Goal: Transaction & Acquisition: Purchase product/service

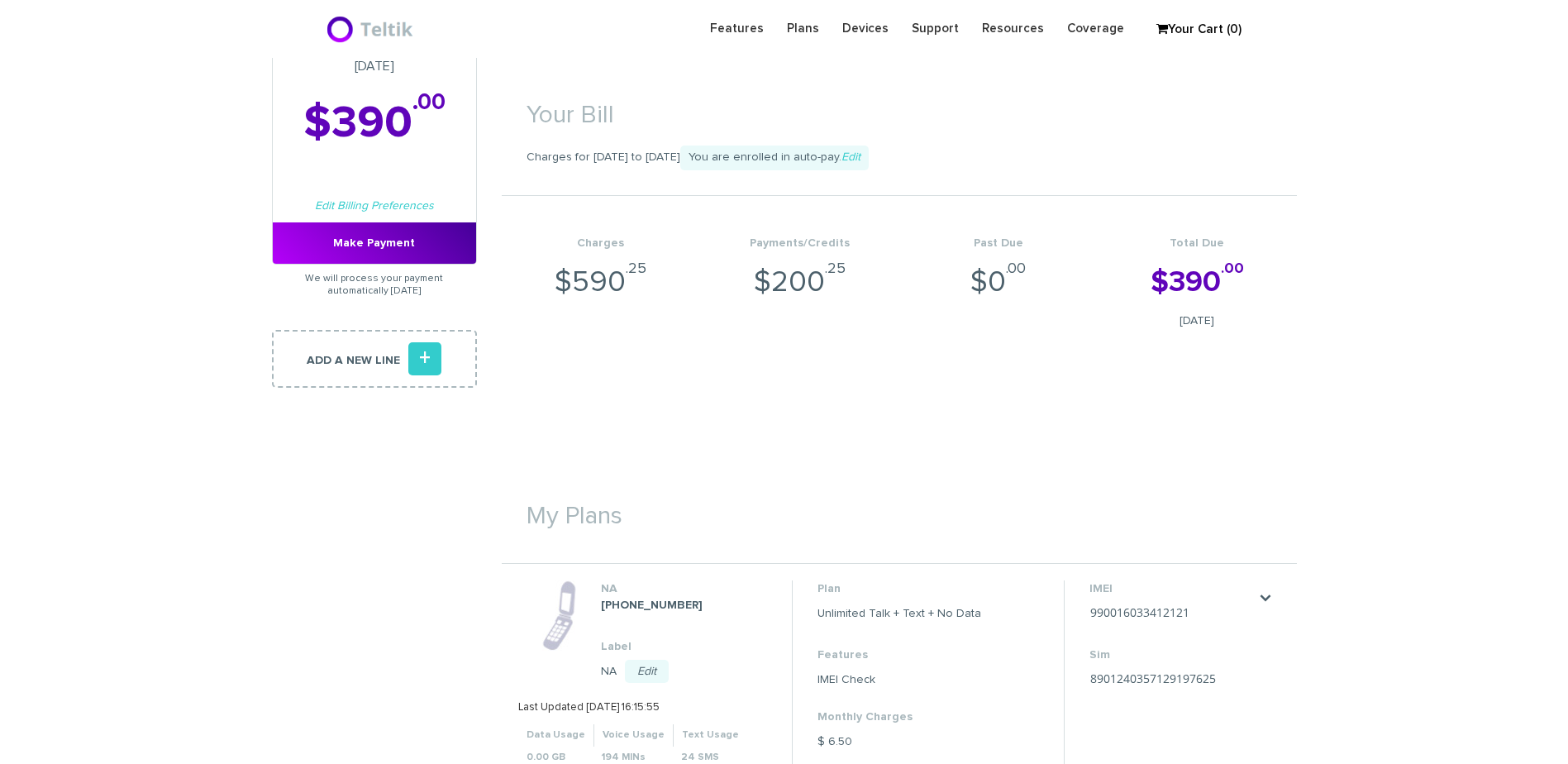
scroll to position [330, 0]
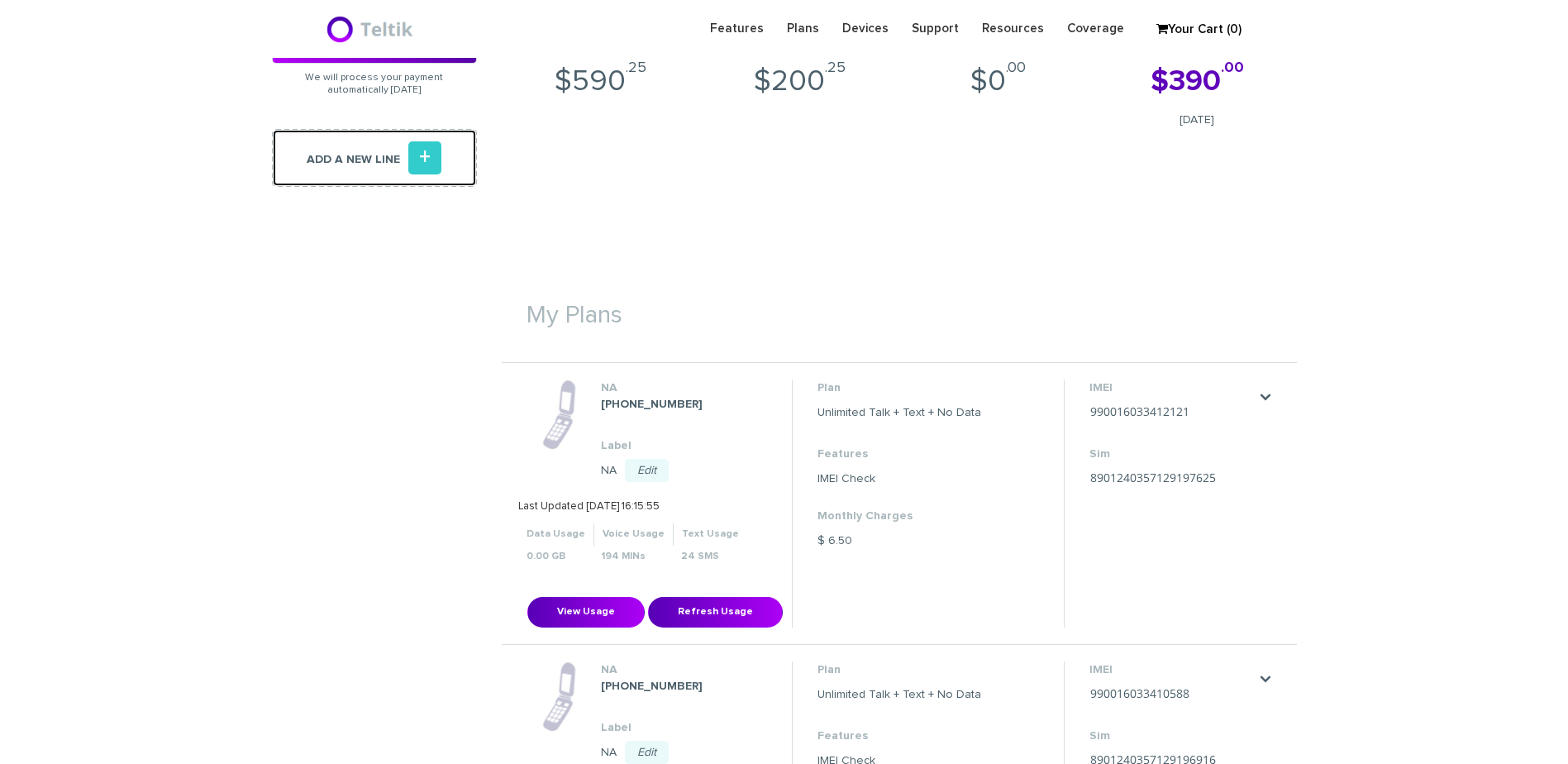
click at [429, 164] on icon "+" at bounding box center [424, 157] width 33 height 33
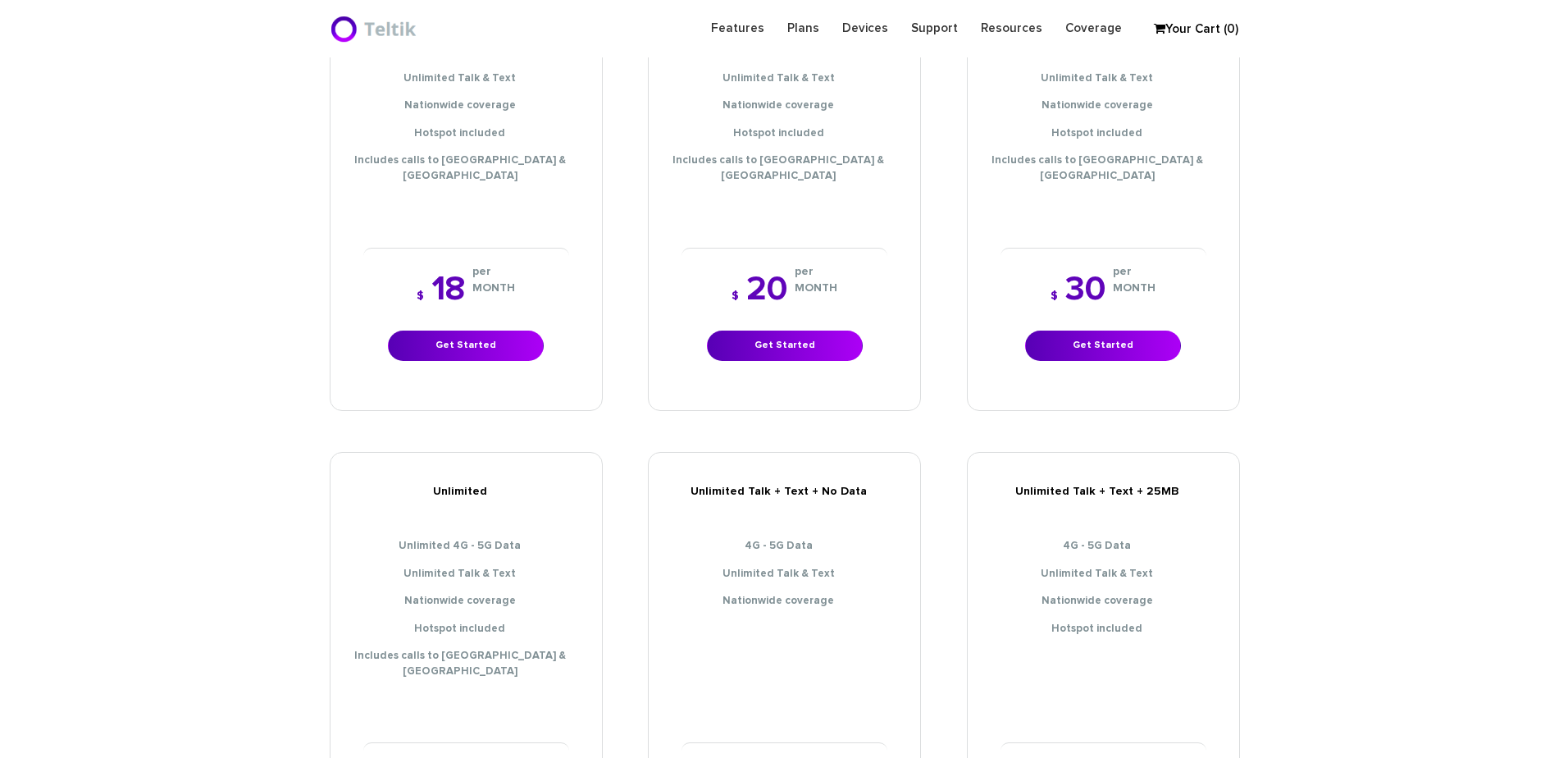
scroll to position [656, 0]
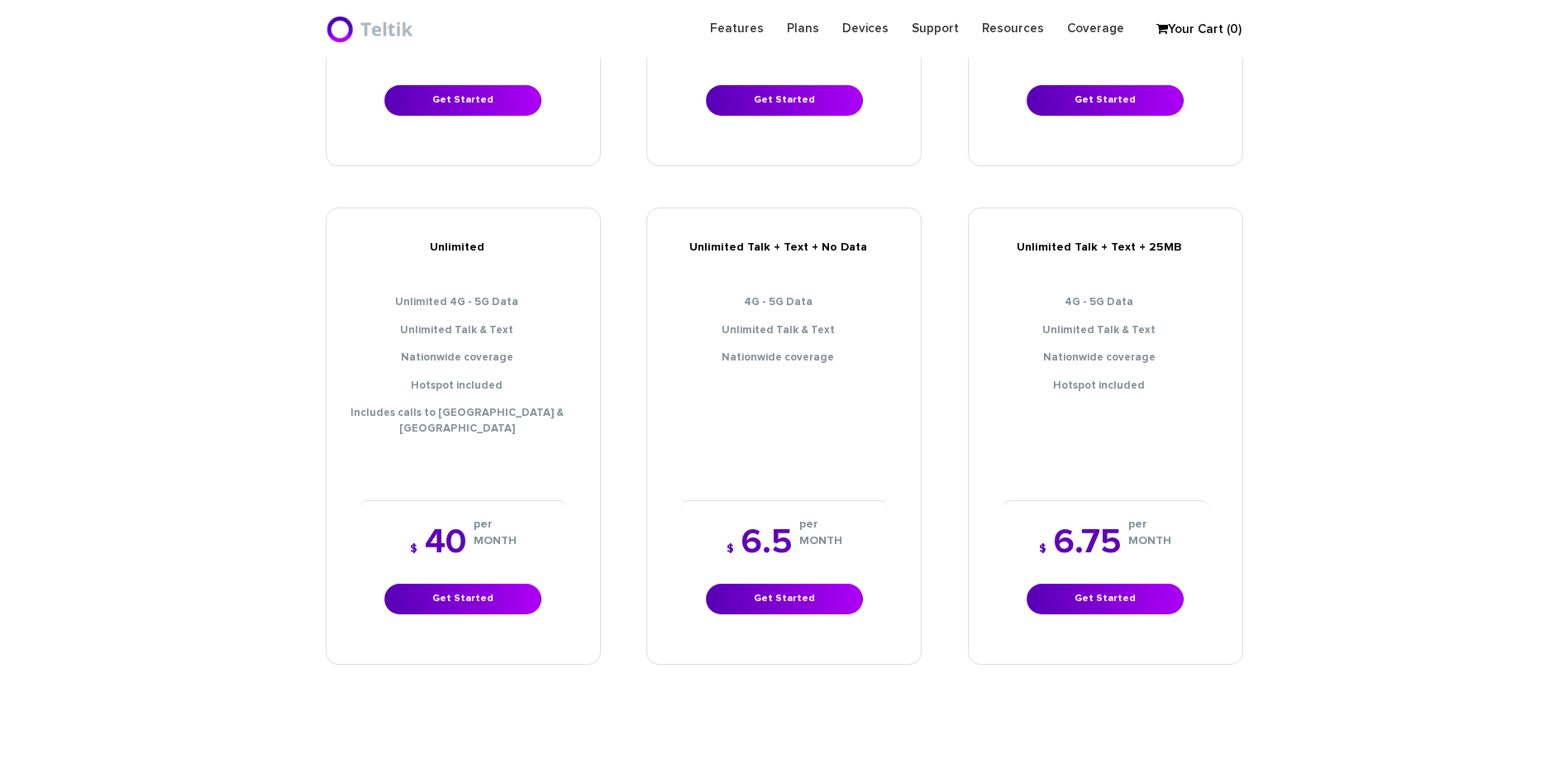
click at [1100, 550] on div "$ 6.75 per MONTH Get Started" at bounding box center [1104, 569] width 207 height 139
click at [1109, 584] on link "Get Started" at bounding box center [1105, 599] width 157 height 31
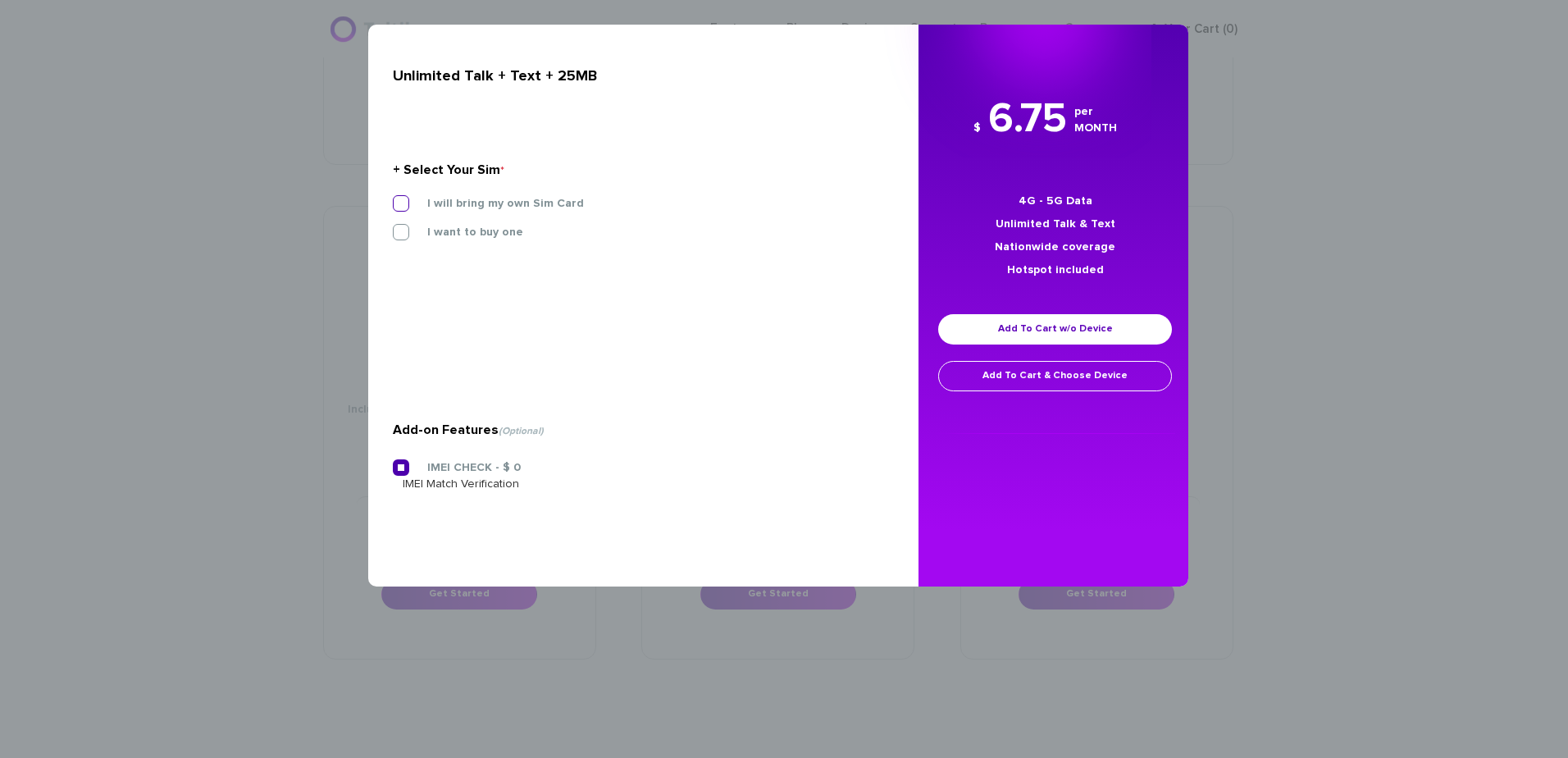
click at [494, 204] on label "I will bring my own Sim Card" at bounding box center [493, 203] width 181 height 15
click at [392, 199] on input "I will bring my own Sim Card" at bounding box center [392, 199] width 0 height 0
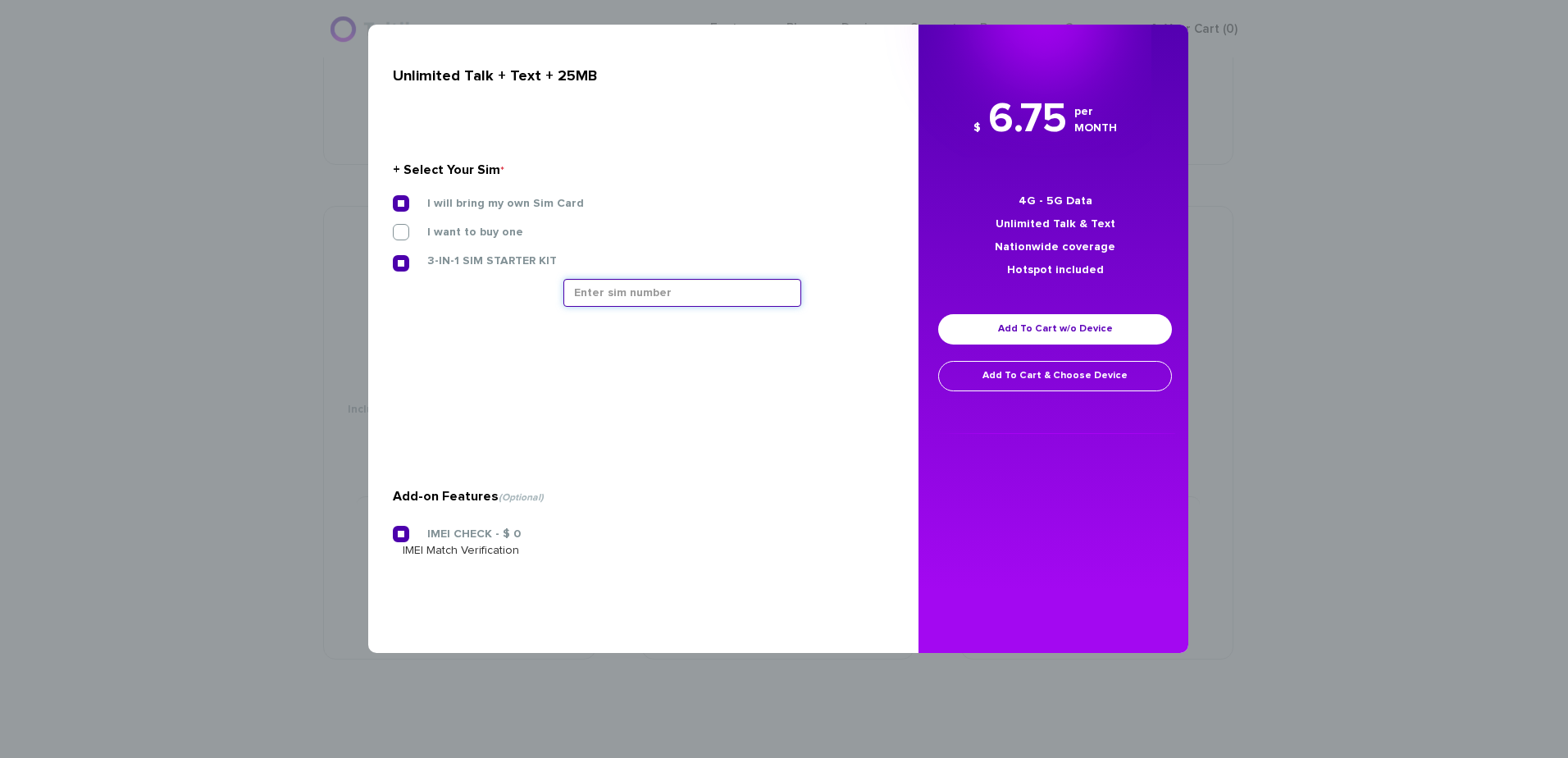
click at [601, 292] on input "text" at bounding box center [682, 293] width 237 height 28
click at [661, 301] on input "text" at bounding box center [682, 293] width 237 height 28
paste input "8901240357109149844"
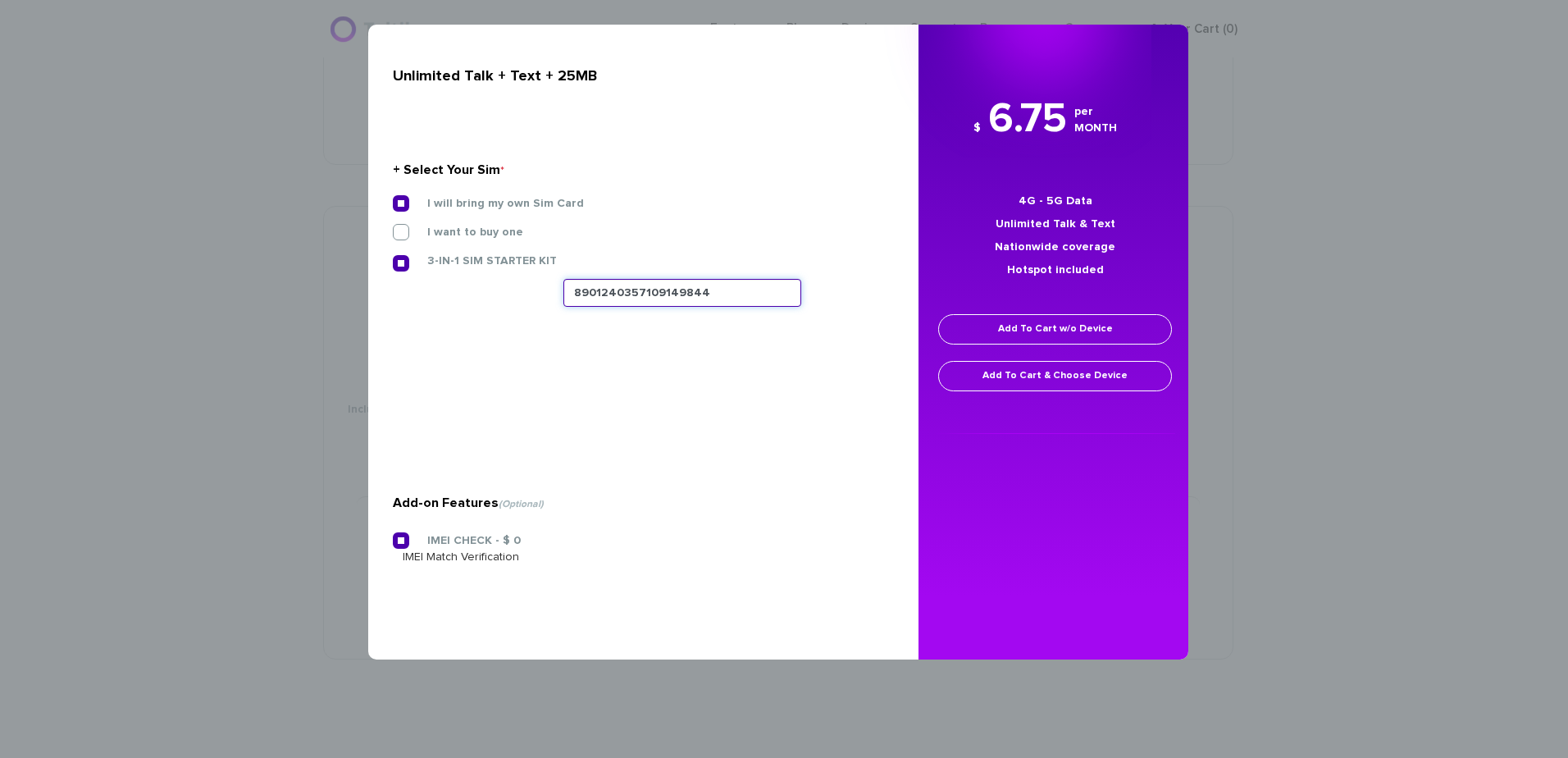
type input "8901240357109149844"
click at [1045, 327] on link "Add To Cart w/o Device" at bounding box center [1055, 329] width 234 height 31
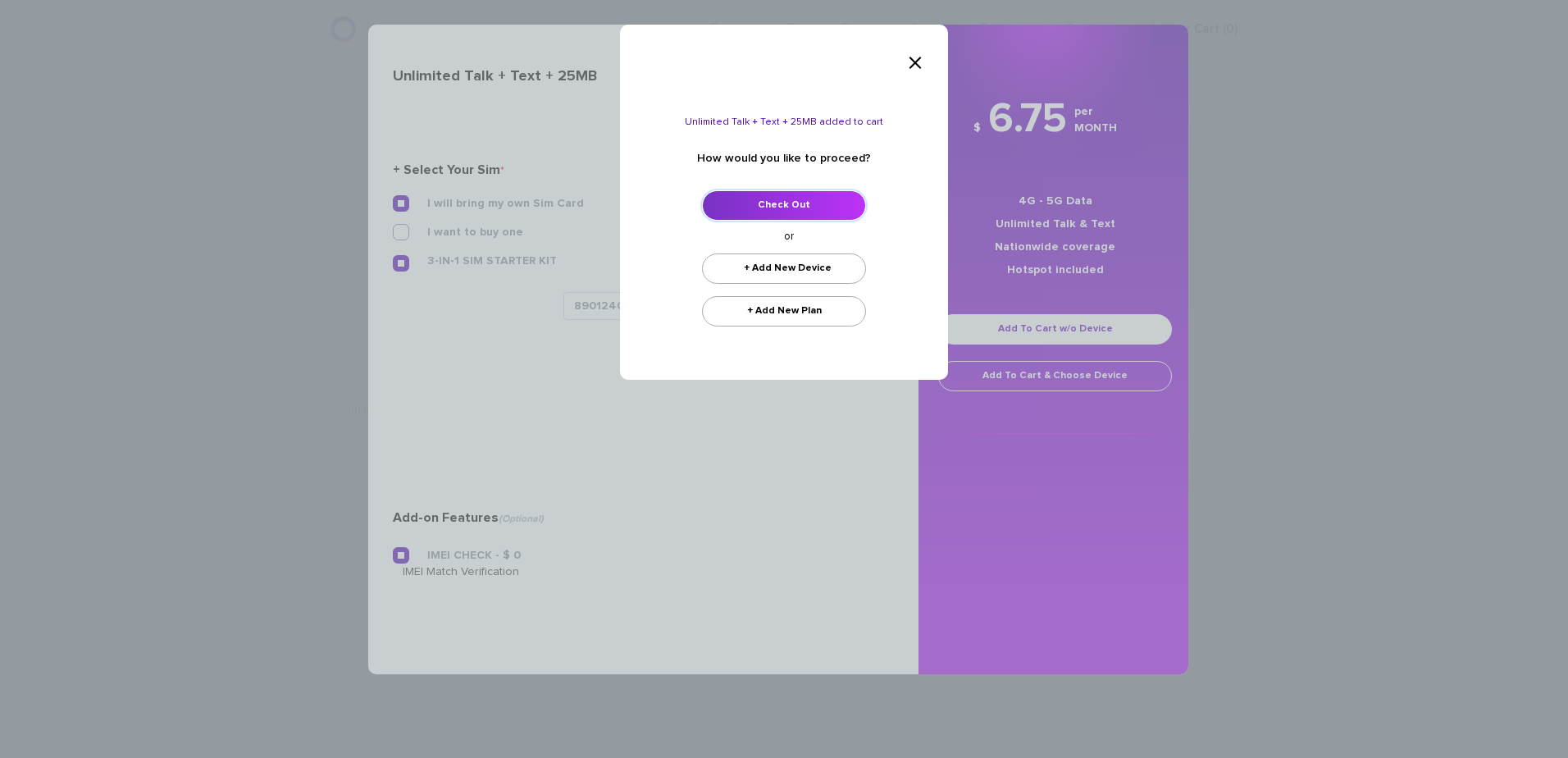
click at [768, 193] on link "Check Out" at bounding box center [783, 205] width 164 height 31
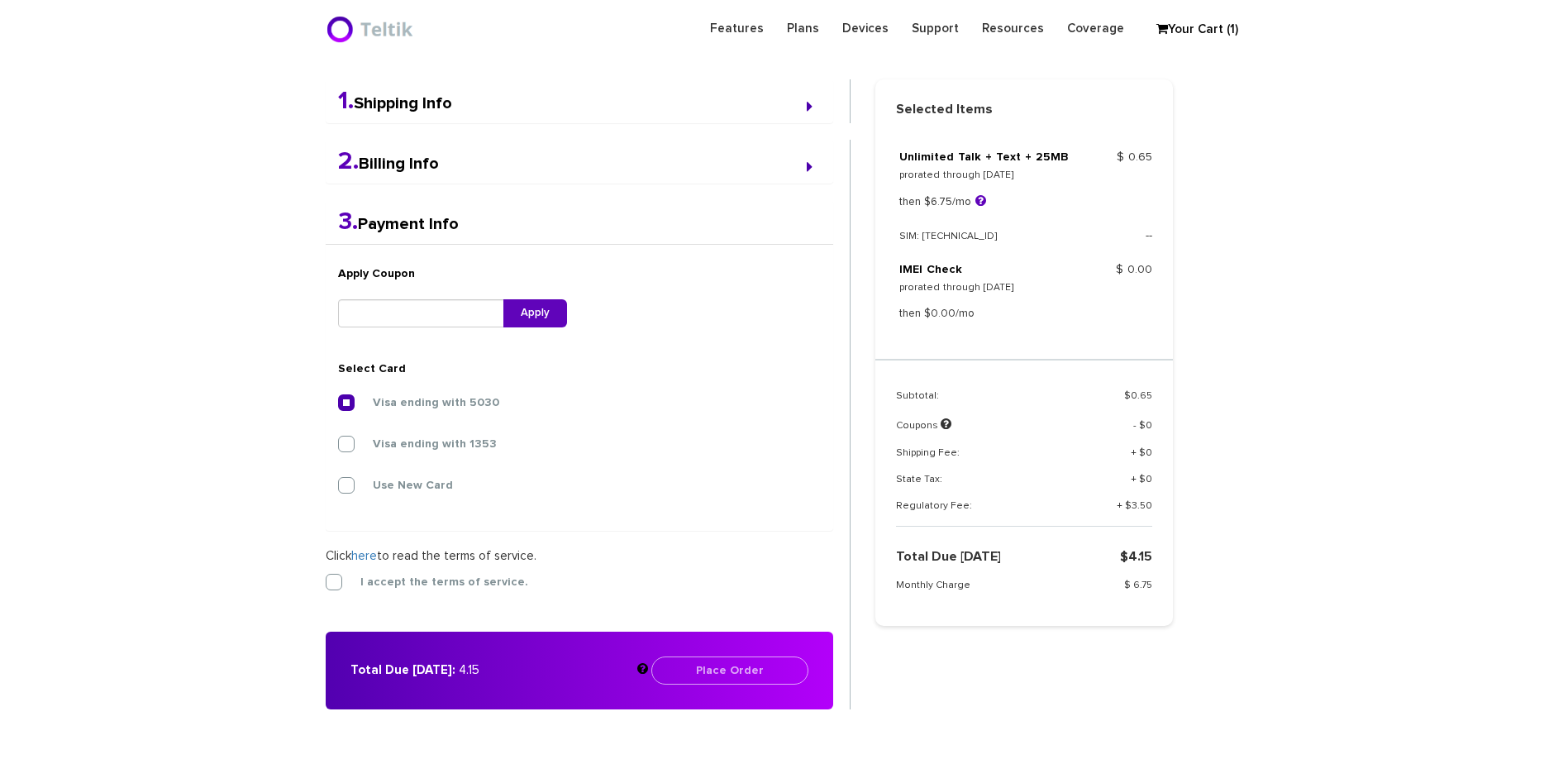
scroll to position [431, 0]
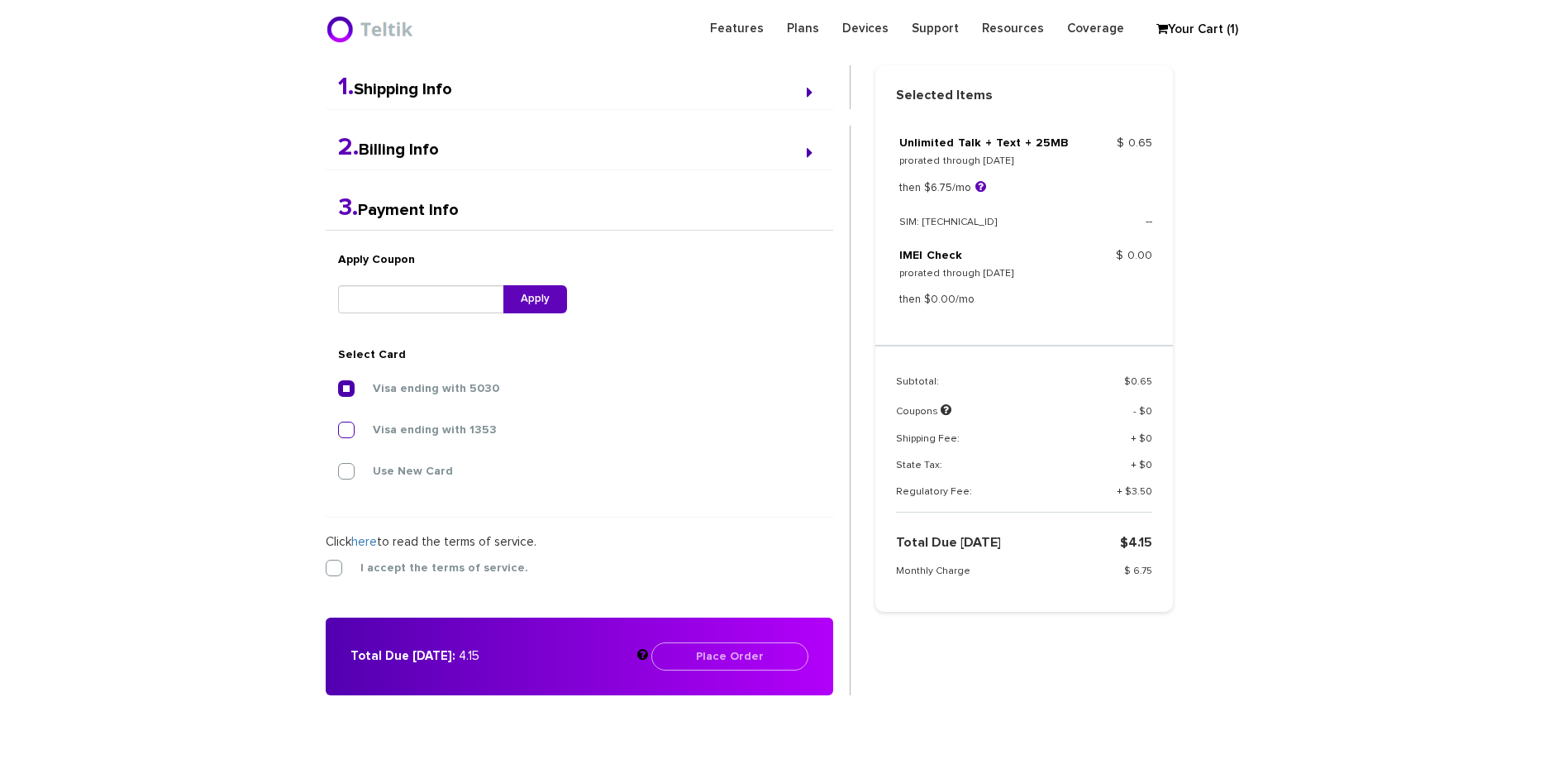
click at [360, 434] on label "Visa ending with 1353" at bounding box center [422, 429] width 148 height 15
click at [338, 425] on input "Visa ending with 1353" at bounding box center [338, 425] width 0 height 0
click at [366, 567] on label "I accept the terms of service." at bounding box center [432, 568] width 192 height 15
click at [326, 563] on input "I accept the terms of service." at bounding box center [326, 563] width 0 height 0
click at [724, 659] on button "Place Order" at bounding box center [730, 656] width 157 height 28
